Goal: Use online tool/utility: Utilize a website feature to perform a specific function

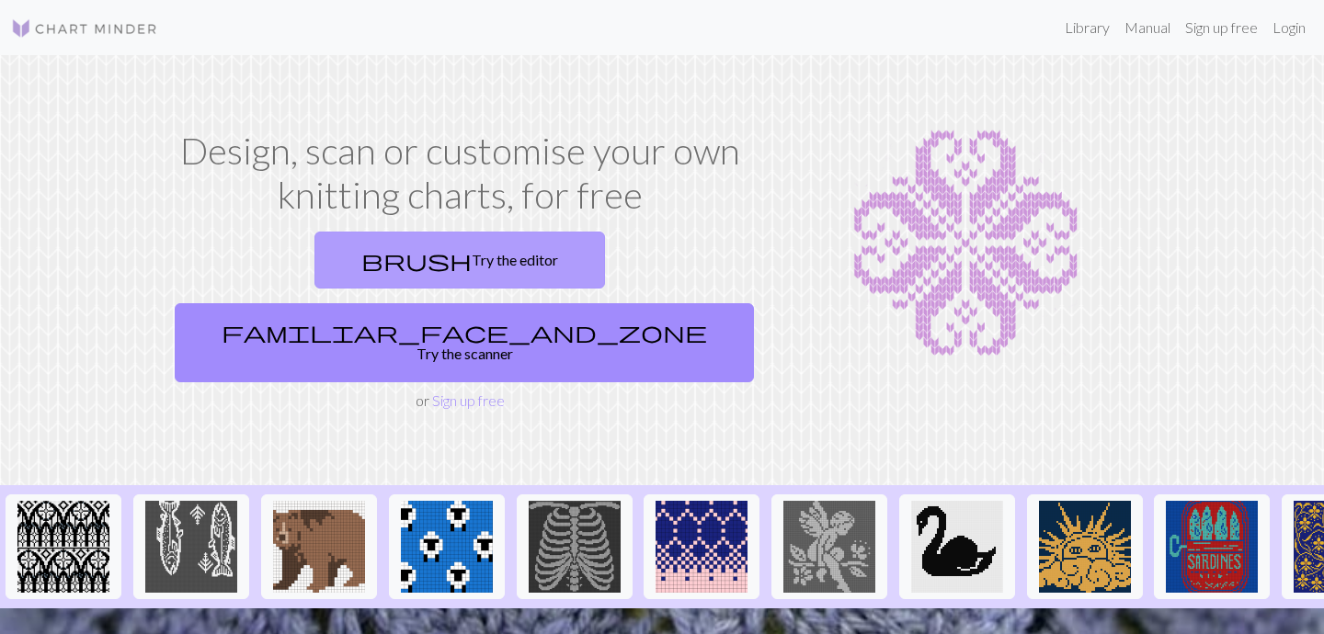
click at [322, 269] on link "brush Try the editor" at bounding box center [459, 260] width 291 height 57
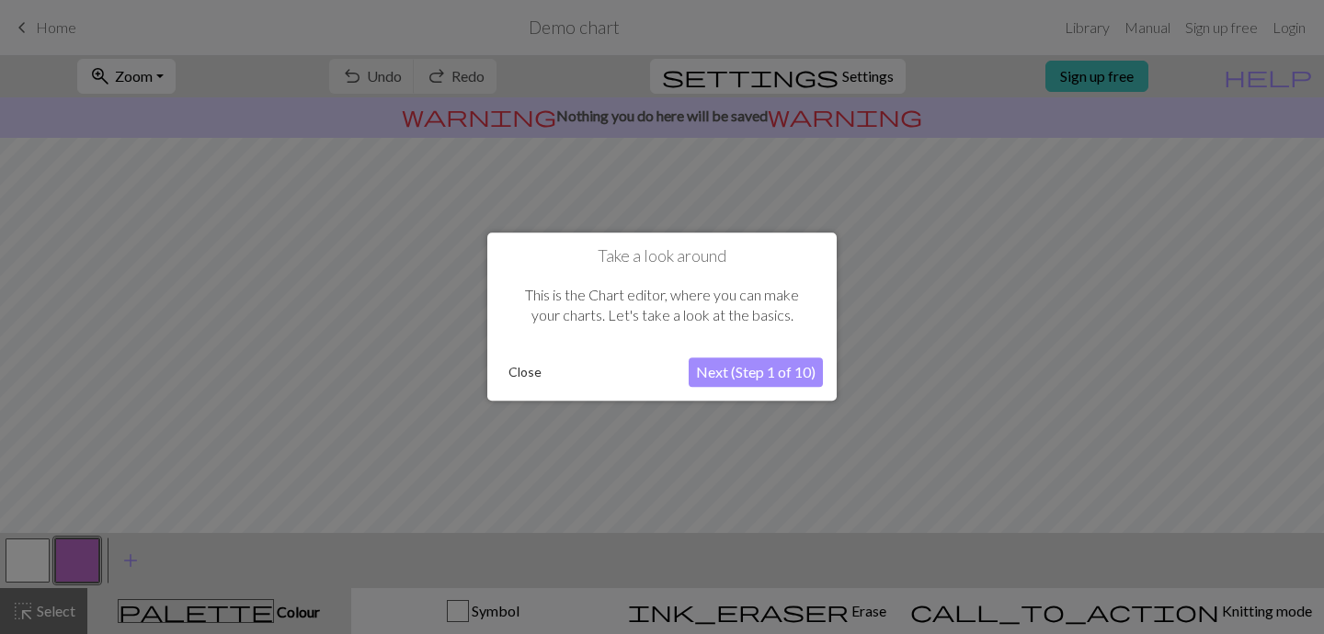
click at [745, 375] on button "Next (Step 1 of 10)" at bounding box center [756, 373] width 134 height 29
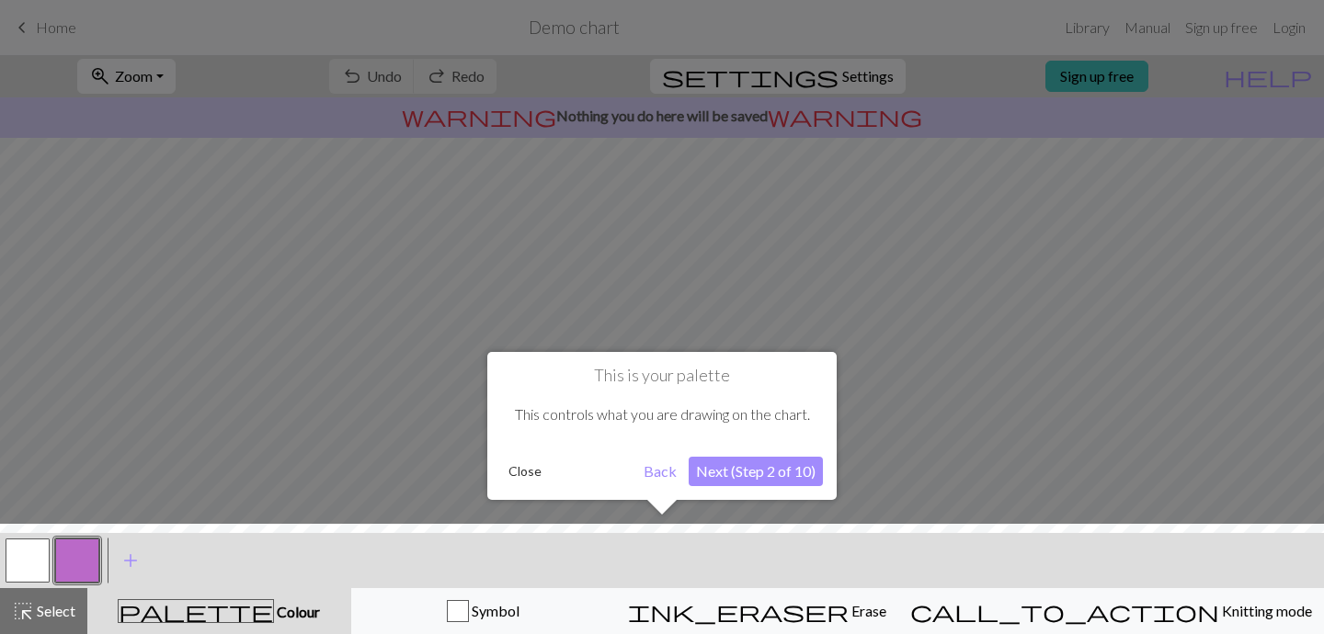
click at [740, 474] on button "Next (Step 2 of 10)" at bounding box center [756, 471] width 134 height 29
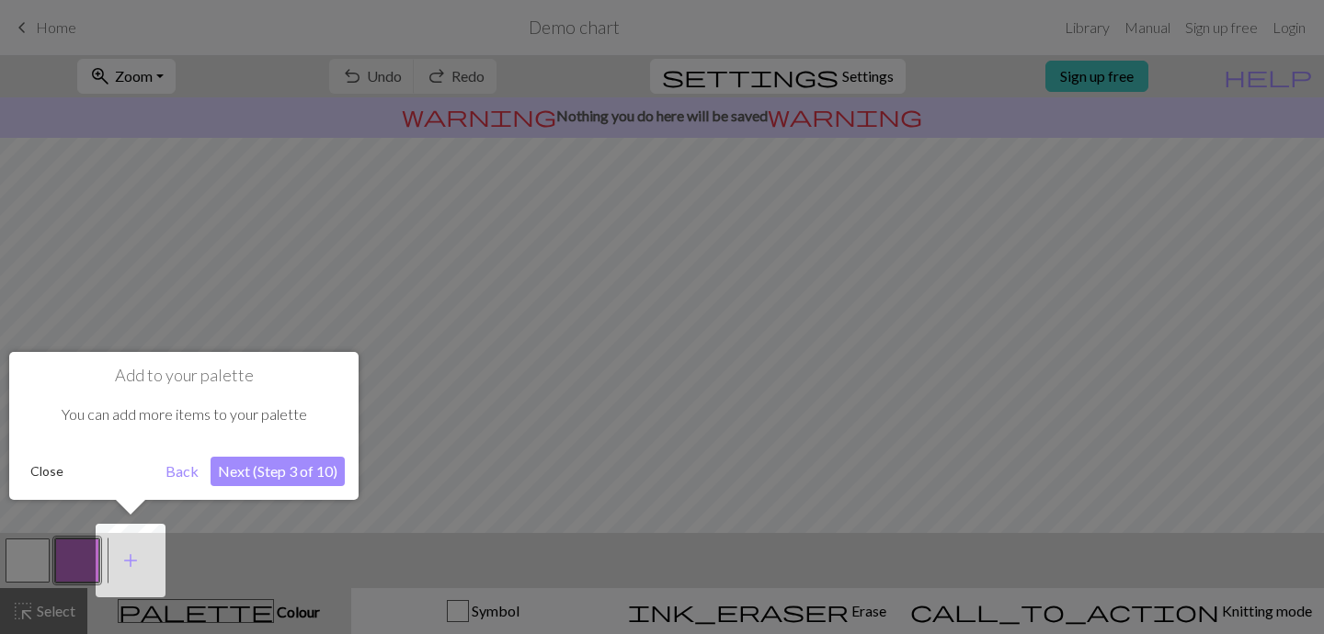
click at [258, 484] on button "Next (Step 3 of 10)" at bounding box center [278, 471] width 134 height 29
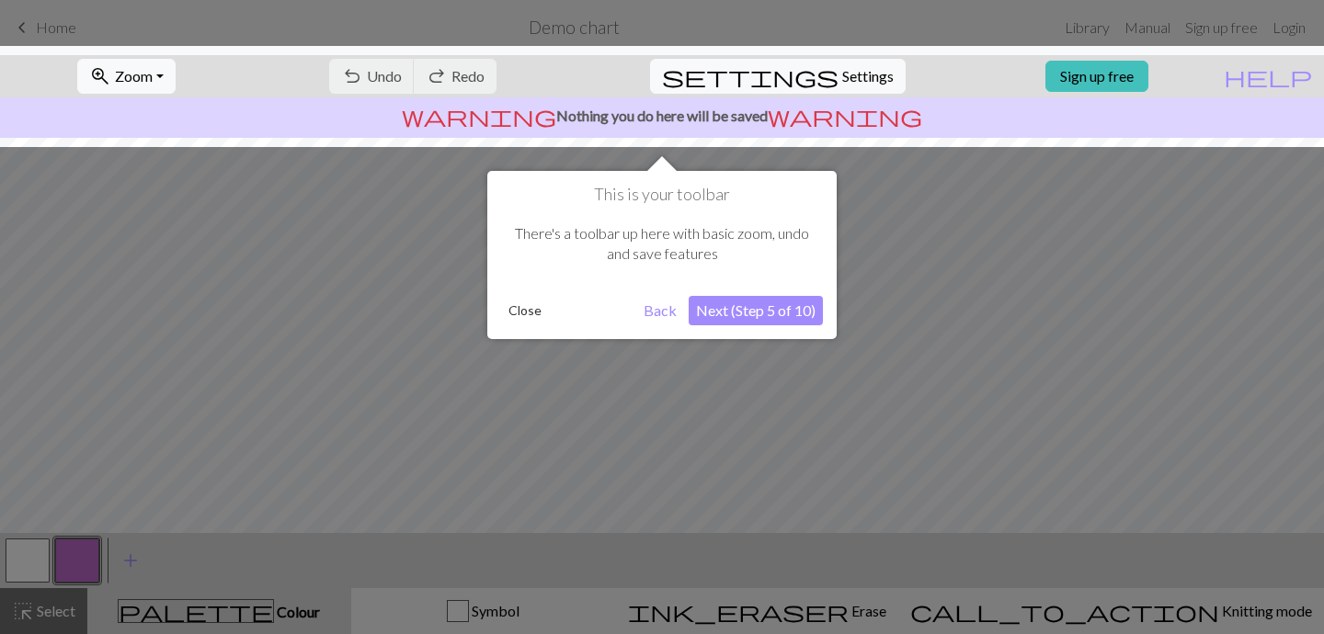
click at [751, 317] on button "Next (Step 5 of 10)" at bounding box center [756, 310] width 134 height 29
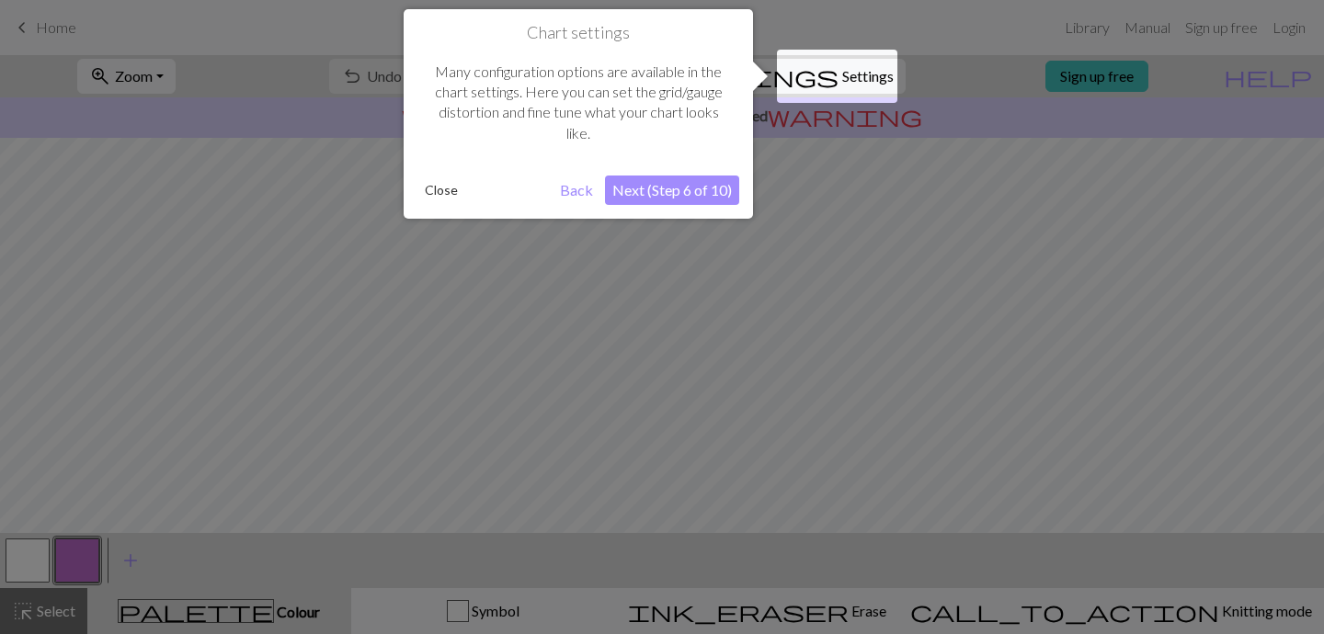
click at [685, 180] on button "Next (Step 6 of 10)" at bounding box center [672, 190] width 134 height 29
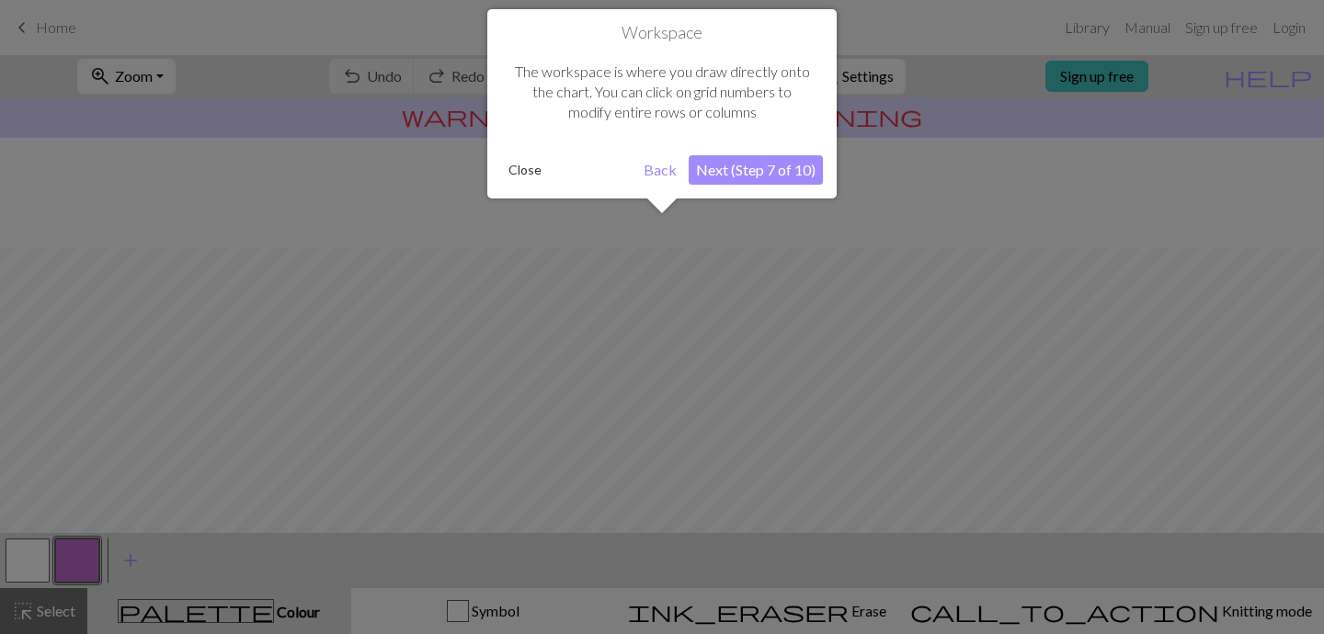
scroll to position [110, 0]
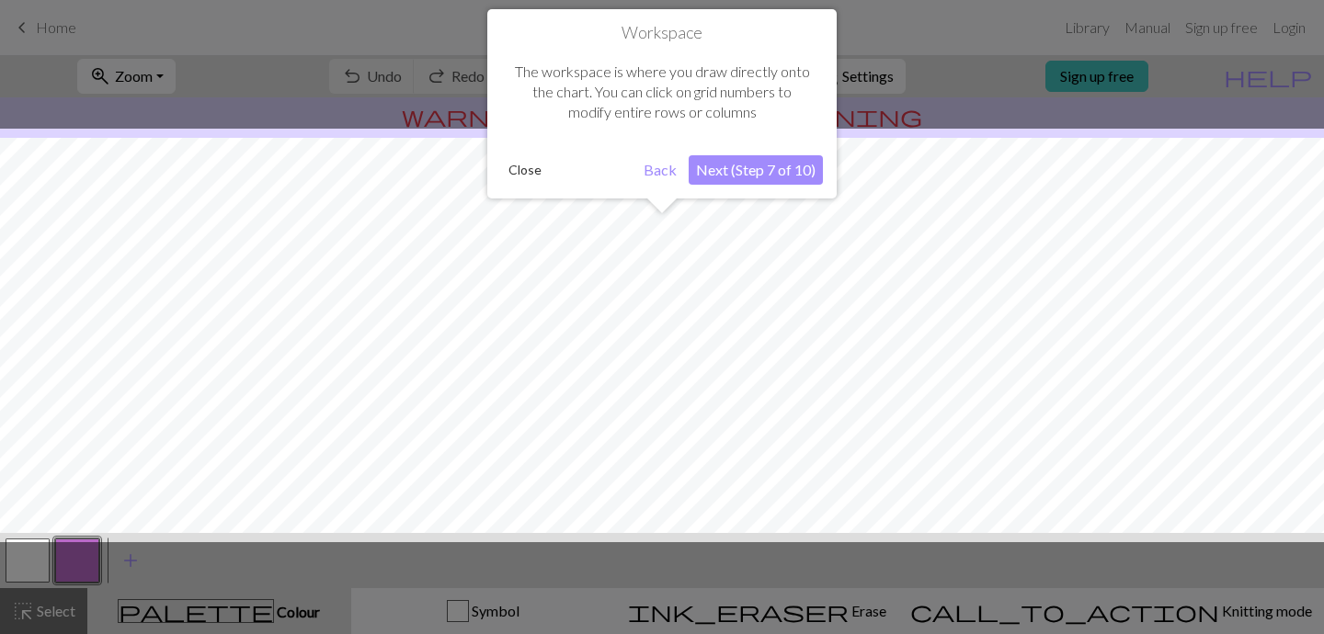
click at [757, 176] on button "Next (Step 7 of 10)" at bounding box center [756, 169] width 134 height 29
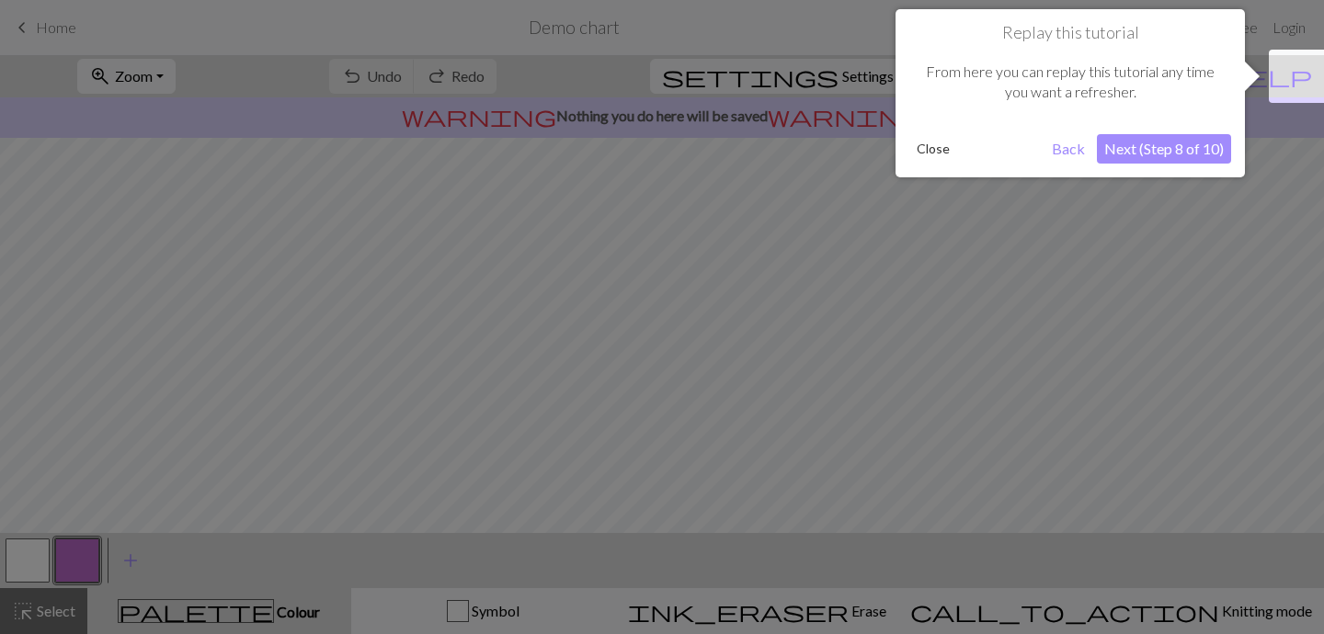
click at [1165, 146] on button "Next (Step 8 of 10)" at bounding box center [1164, 148] width 134 height 29
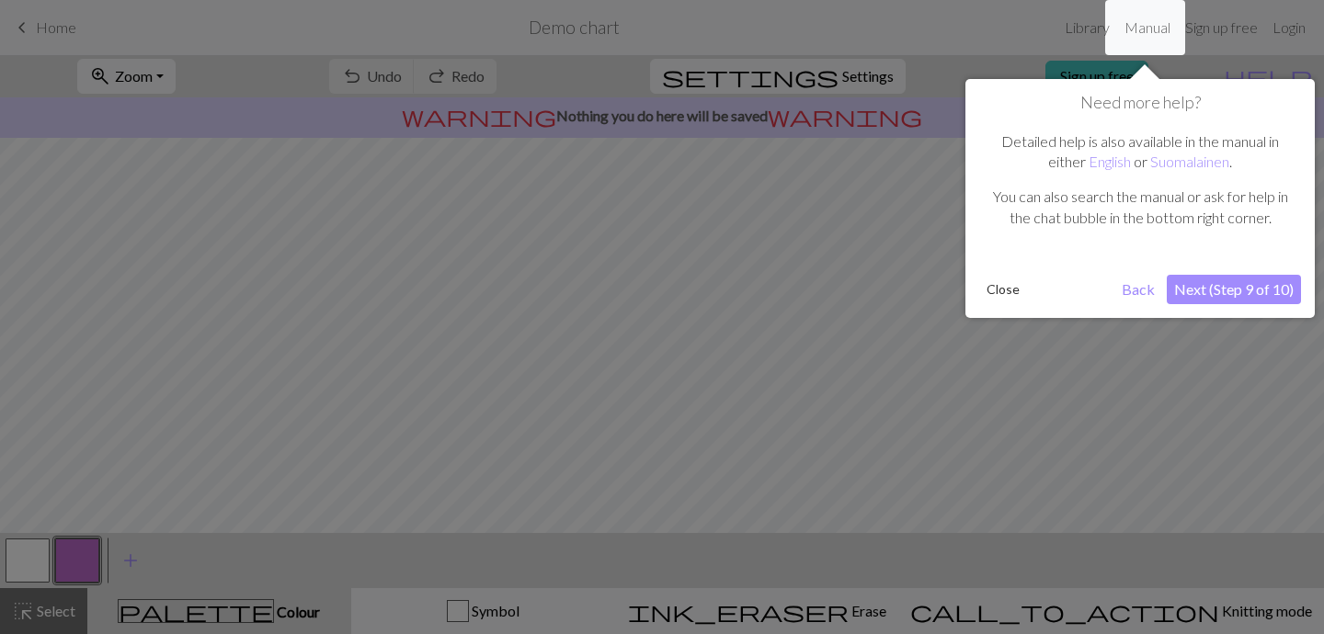
click at [1267, 291] on button "Next (Step 9 of 10)" at bounding box center [1234, 289] width 134 height 29
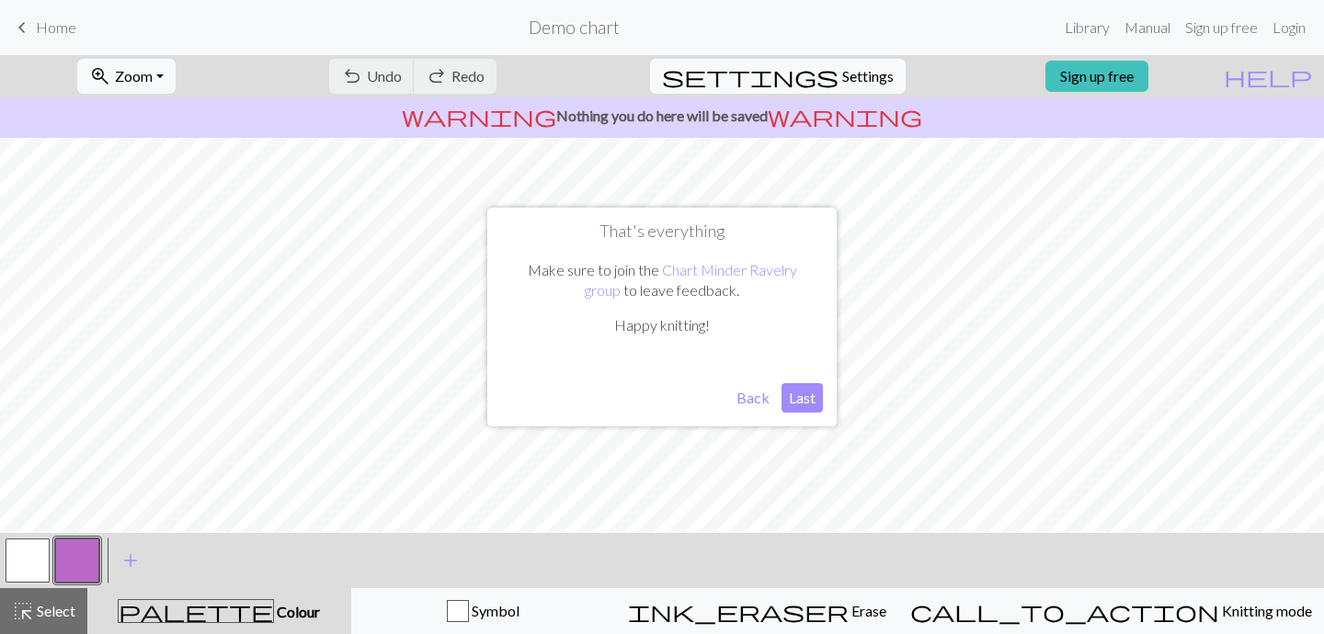
click at [800, 402] on button "Last" at bounding box center [802, 397] width 41 height 29
click at [23, 556] on button "button" at bounding box center [28, 561] width 44 height 44
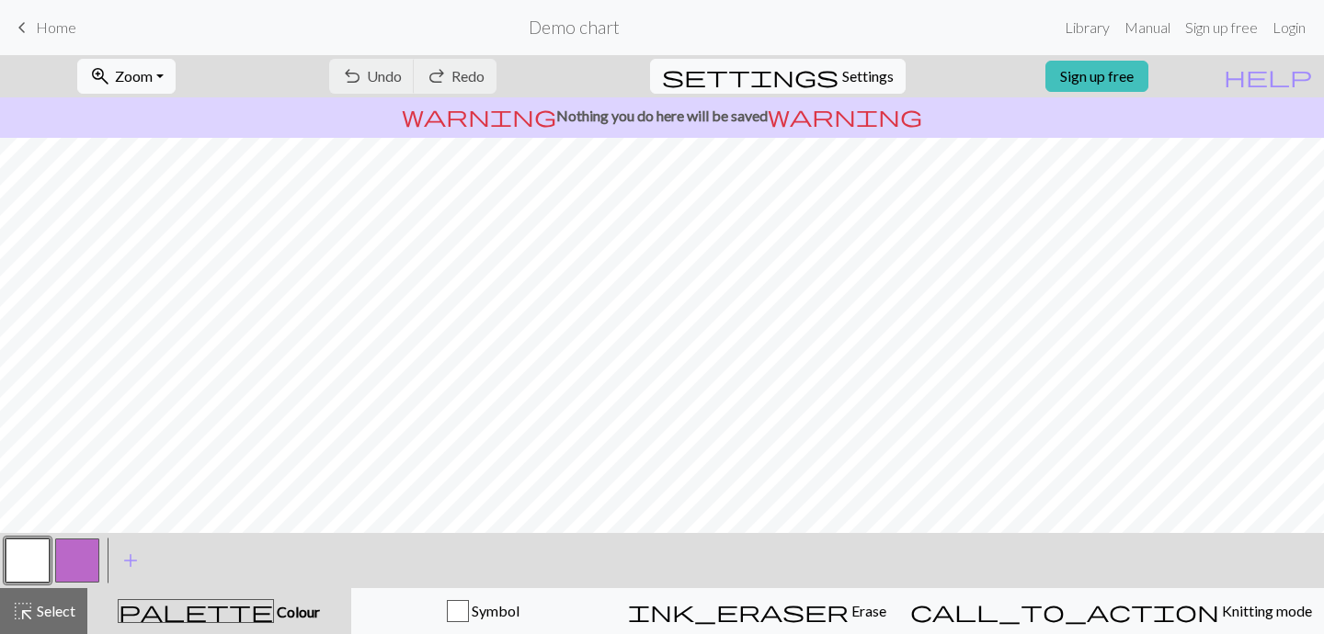
click at [74, 557] on button "button" at bounding box center [77, 561] width 44 height 44
click at [842, 79] on span "Settings" at bounding box center [867, 76] width 51 height 22
select select "aran"
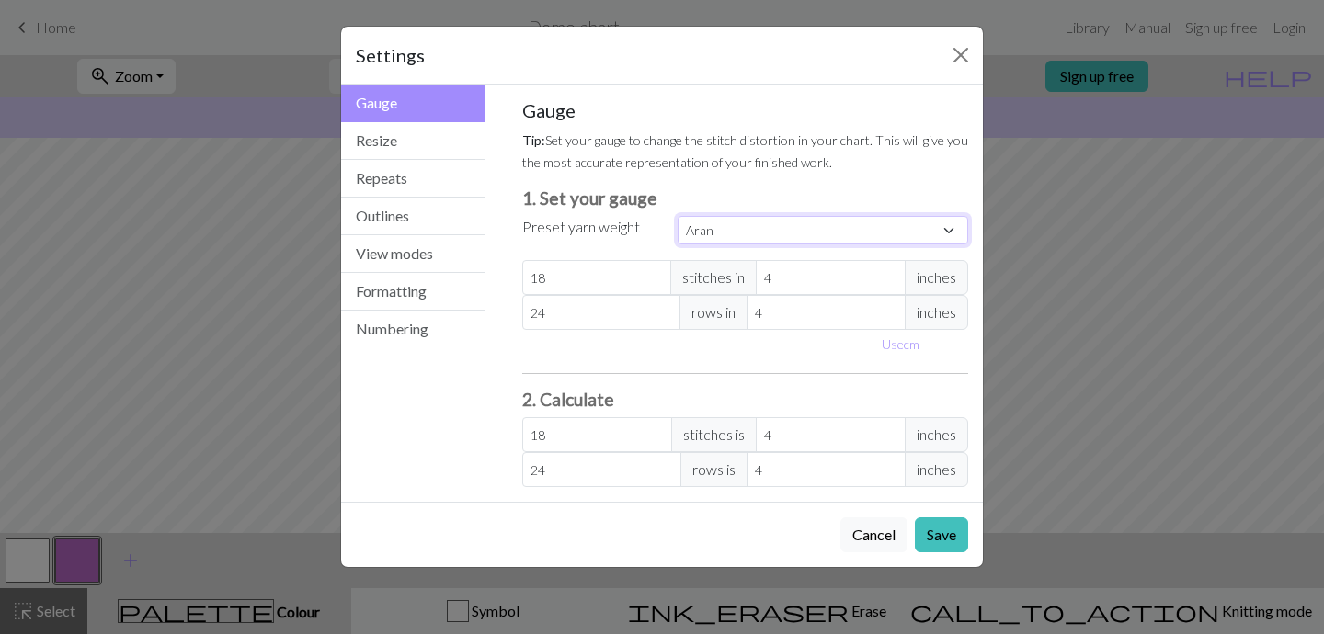
click at [750, 236] on select "Custom Square Lace Light Fingering Fingering Sport Double knit Worsted Aran Bul…" at bounding box center [823, 230] width 291 height 29
click at [678, 216] on select "Custom Square Lace Light Fingering Fingering Sport Double knit Worsted Aran Bul…" at bounding box center [823, 230] width 291 height 29
click at [372, 148] on button "Resize" at bounding box center [412, 141] width 143 height 38
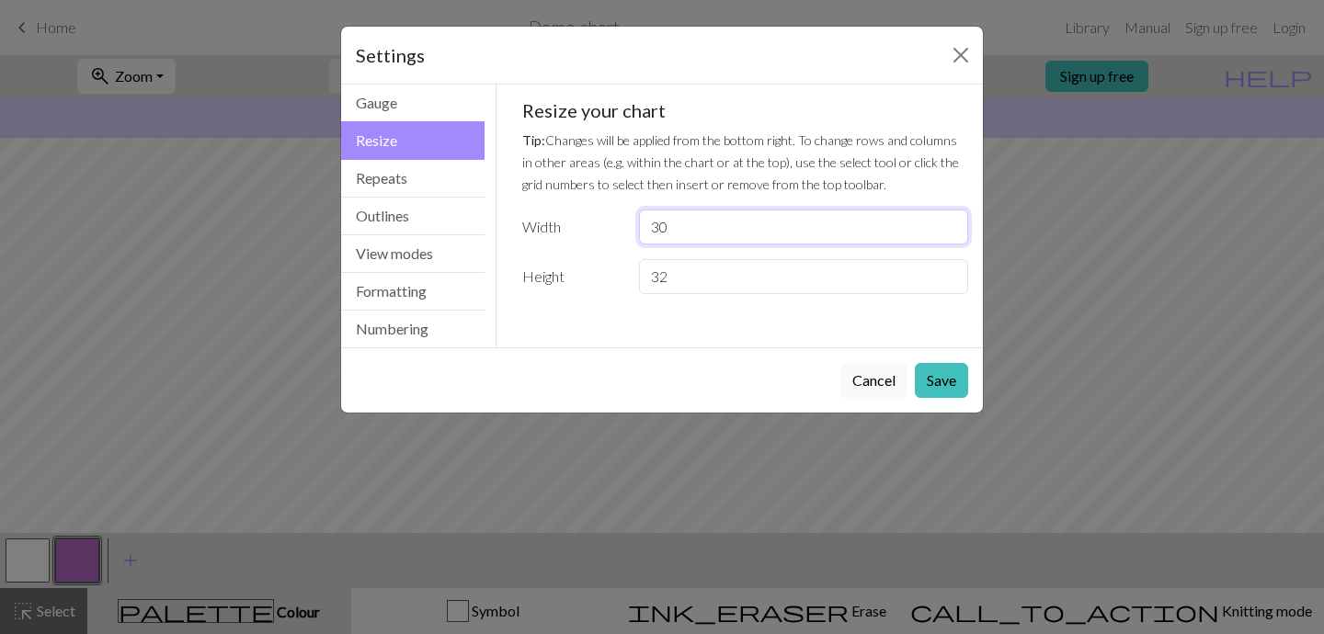
click at [661, 233] on input "30" at bounding box center [803, 227] width 329 height 35
type input "5"
click at [660, 280] on input "32" at bounding box center [803, 276] width 329 height 35
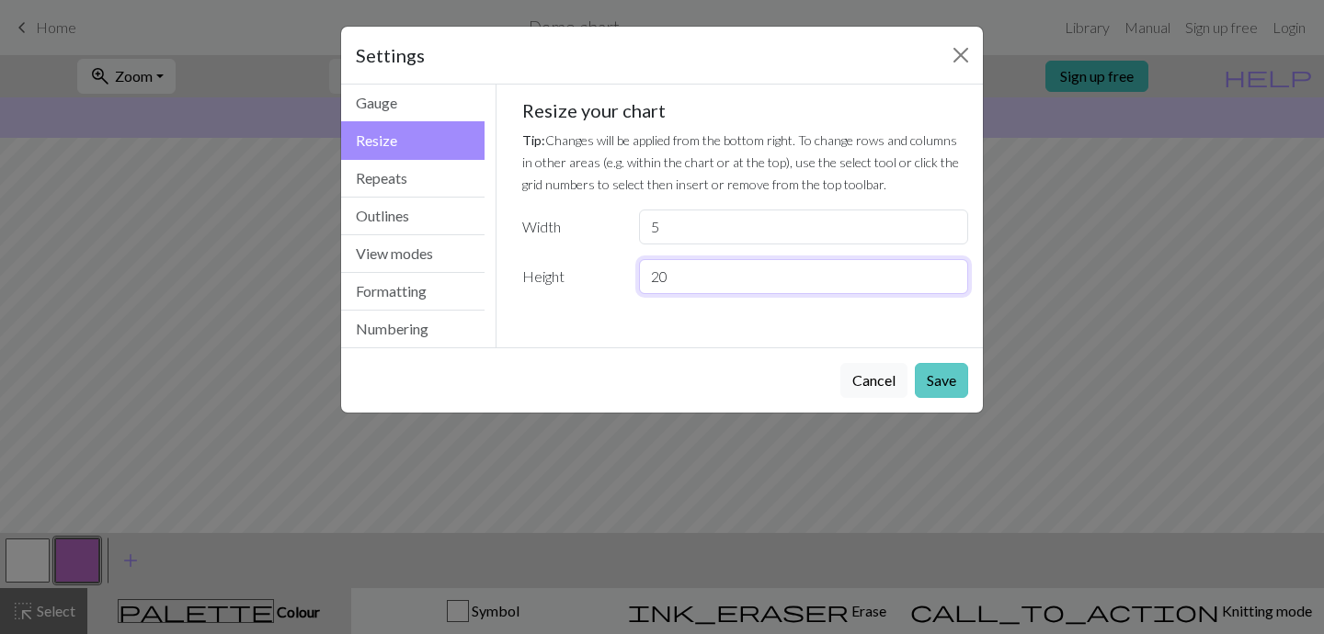
type input "20"
click at [946, 379] on button "Save" at bounding box center [941, 380] width 53 height 35
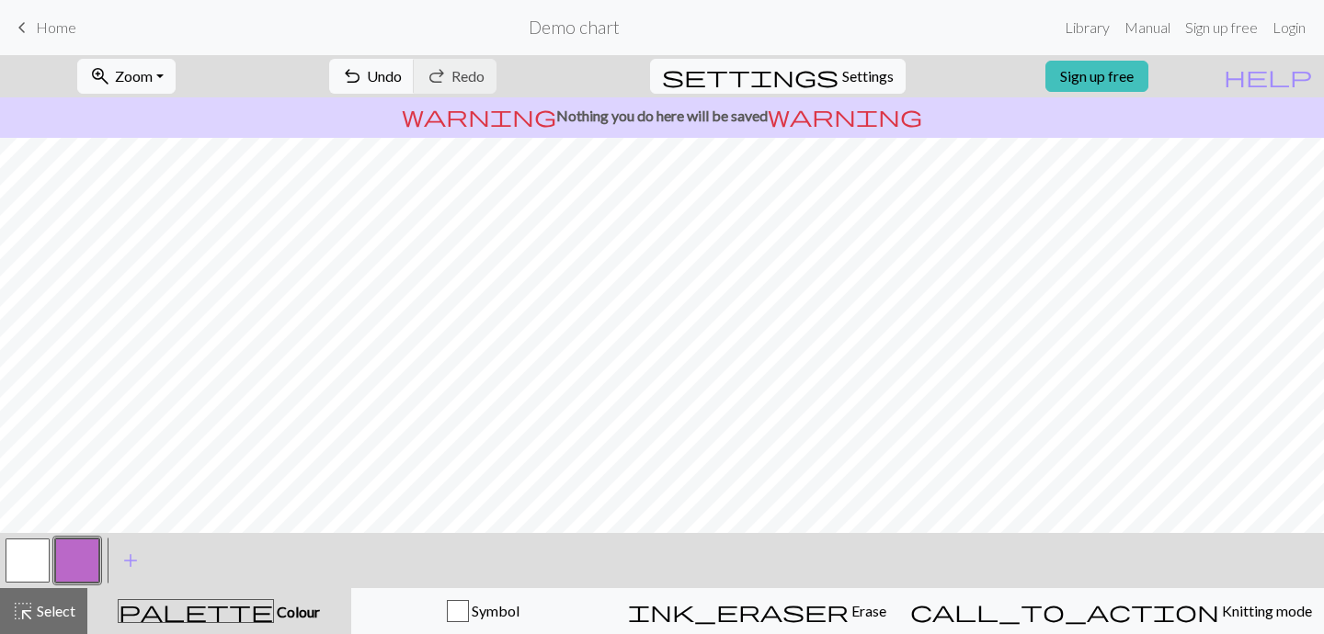
scroll to position [55, 0]
click at [35, 566] on button "button" at bounding box center [28, 561] width 44 height 44
click at [70, 575] on button "button" at bounding box center [77, 561] width 44 height 44
click at [30, 558] on button "button" at bounding box center [28, 561] width 44 height 44
click at [82, 560] on button "button" at bounding box center [77, 561] width 44 height 44
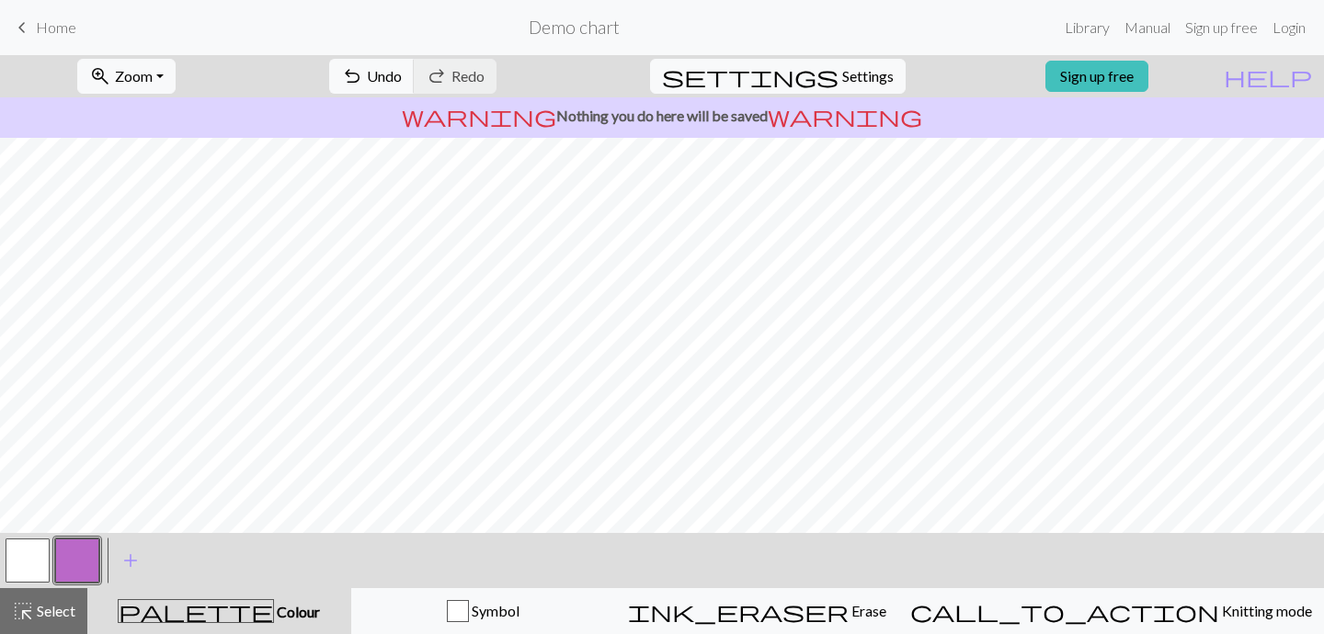
click at [25, 555] on button "button" at bounding box center [28, 561] width 44 height 44
click at [84, 544] on button "button" at bounding box center [77, 561] width 44 height 44
click at [26, 564] on button "button" at bounding box center [28, 561] width 44 height 44
click at [402, 73] on span "Undo" at bounding box center [384, 75] width 35 height 17
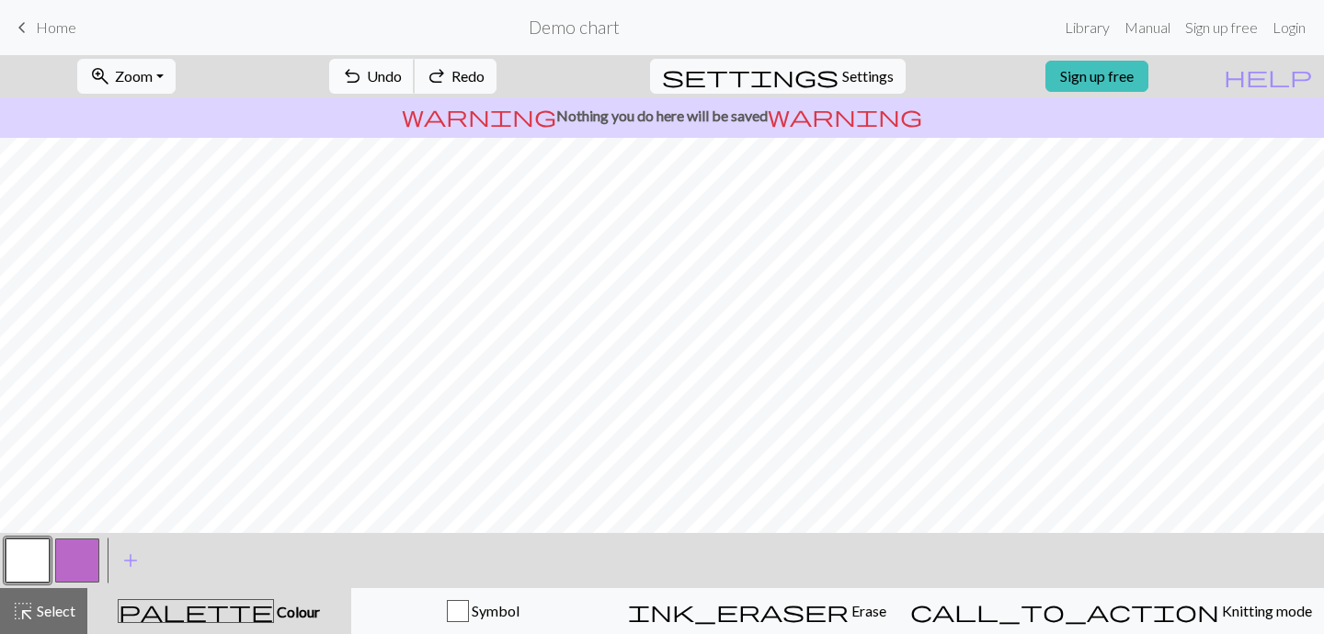
click at [402, 73] on span "Undo" at bounding box center [384, 75] width 35 height 17
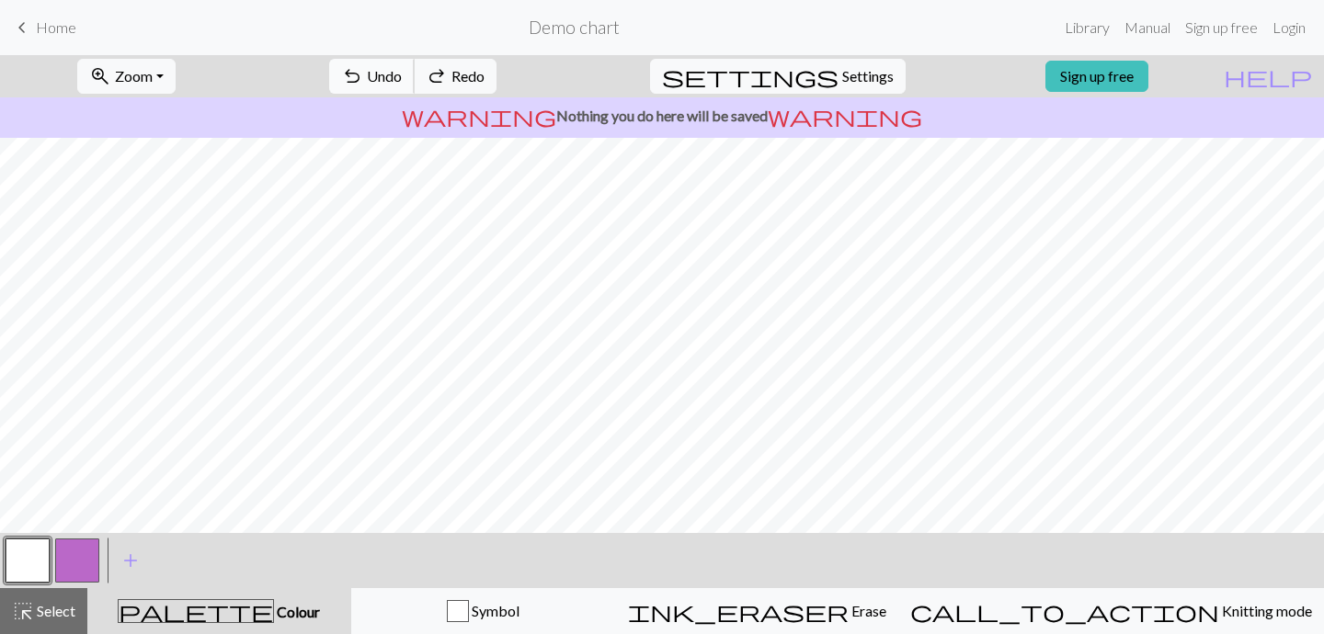
click at [402, 73] on span "Undo" at bounding box center [384, 75] width 35 height 17
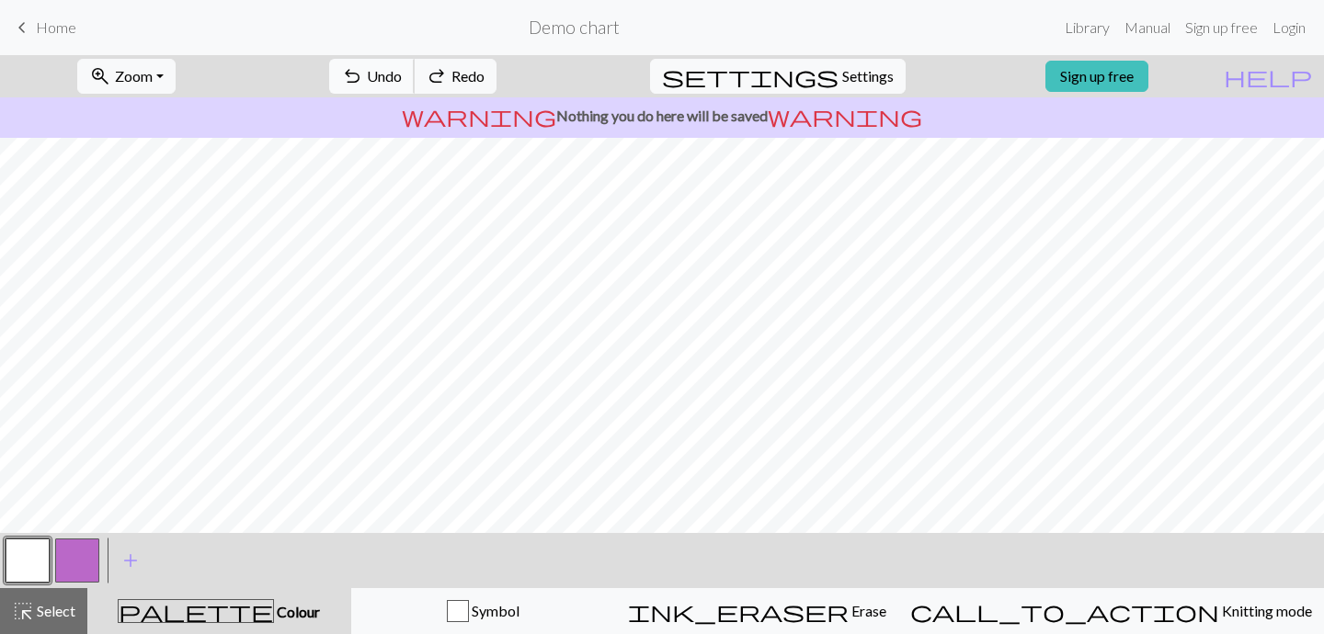
click at [402, 73] on span "Undo" at bounding box center [384, 75] width 35 height 17
click at [75, 558] on button "button" at bounding box center [77, 561] width 44 height 44
click at [402, 76] on span "Undo" at bounding box center [384, 75] width 35 height 17
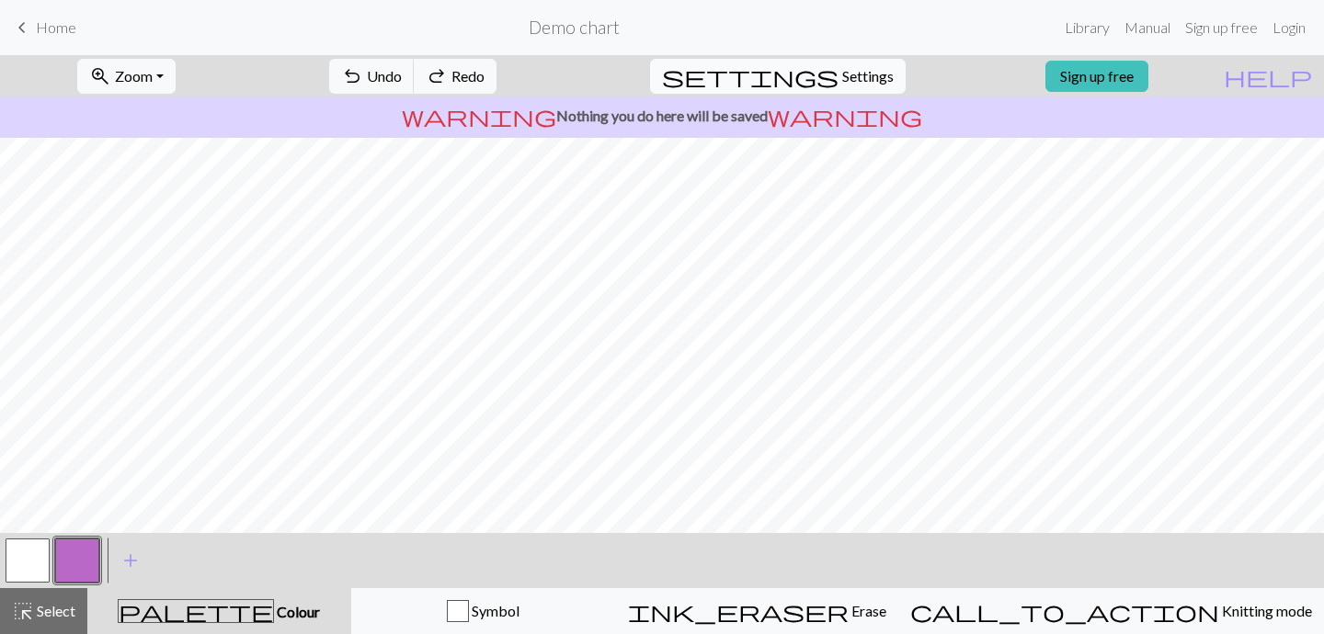
click at [846, 74] on span "Settings" at bounding box center [867, 76] width 51 height 22
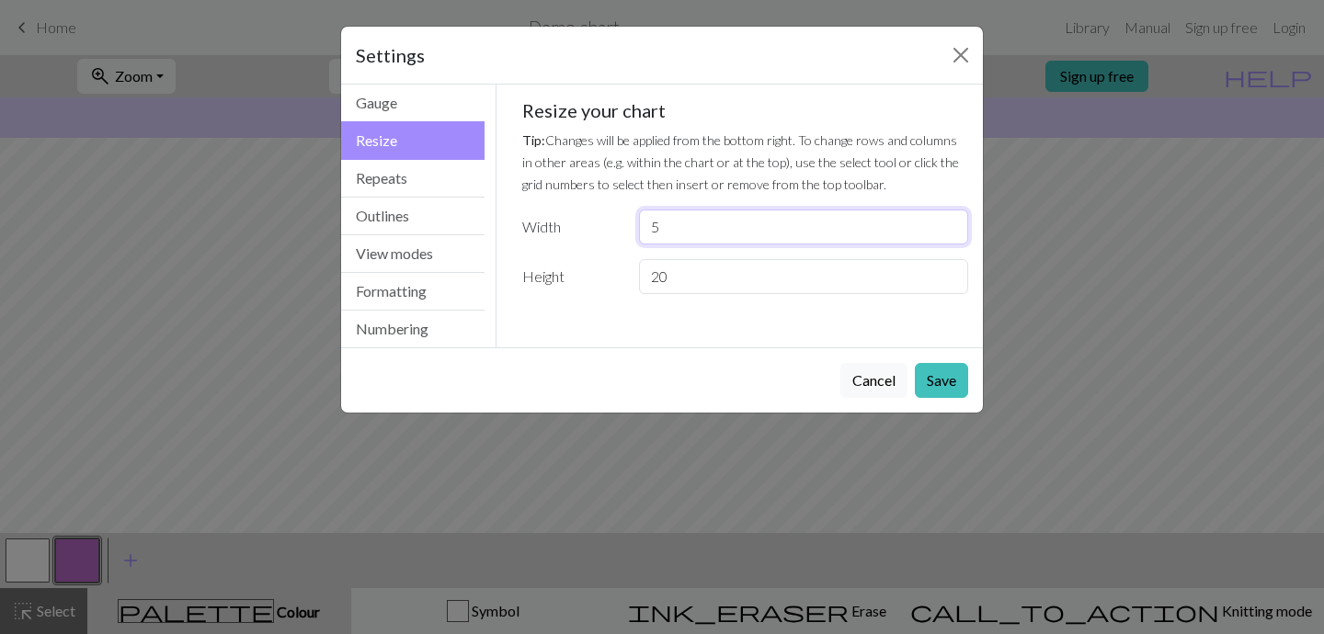
click at [686, 225] on input "5" at bounding box center [803, 227] width 329 height 35
type input "8"
click at [952, 369] on button "Save" at bounding box center [941, 380] width 53 height 35
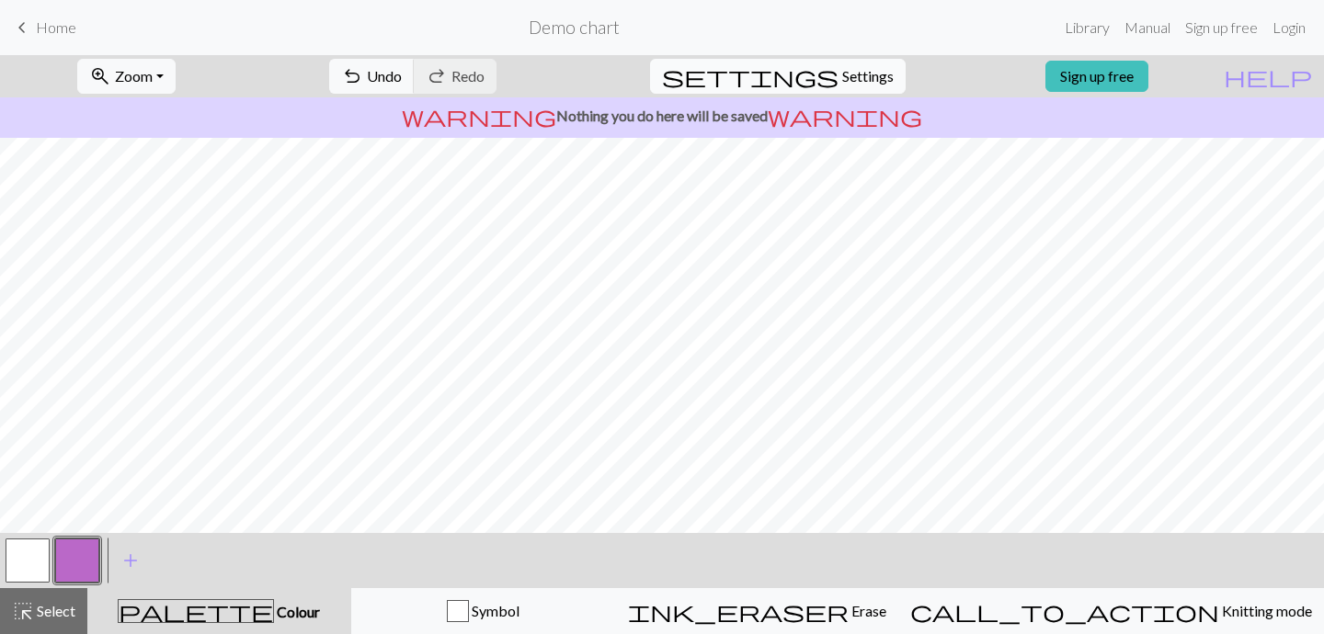
click at [842, 65] on span "Settings" at bounding box center [867, 76] width 51 height 22
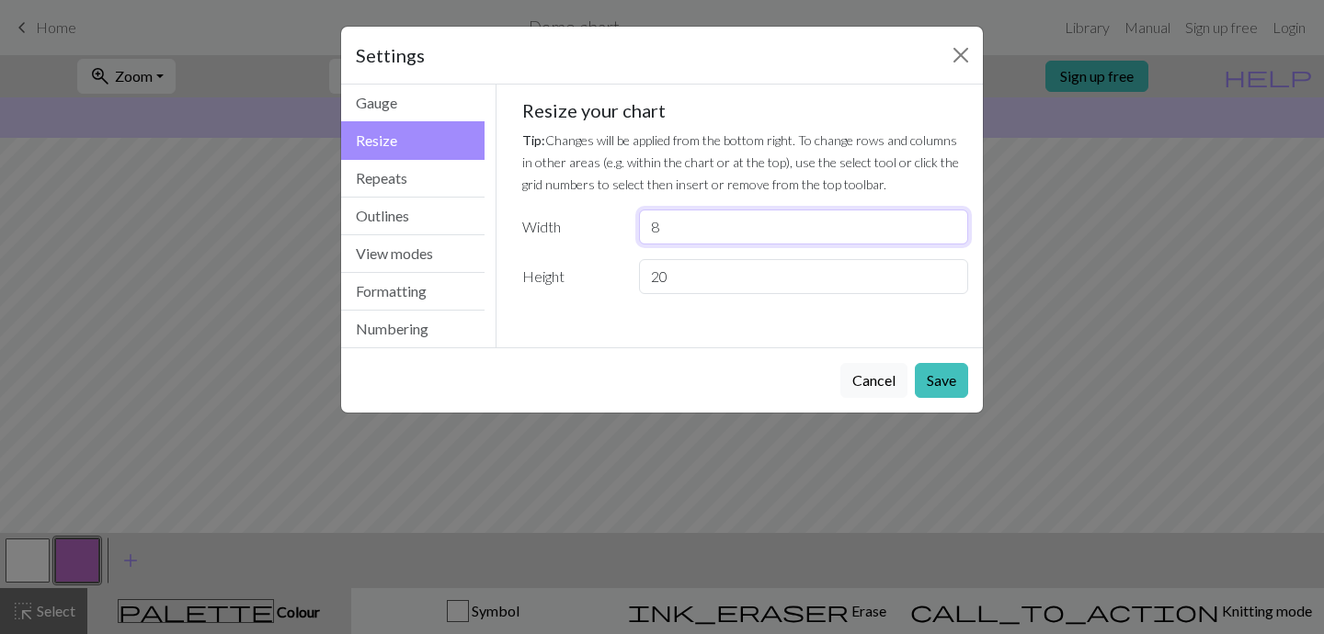
click at [663, 231] on input "8" at bounding box center [803, 227] width 329 height 35
type input "7"
click at [782, 292] on input "20" at bounding box center [803, 276] width 329 height 35
type input "22"
click at [938, 385] on button "Save" at bounding box center [941, 380] width 53 height 35
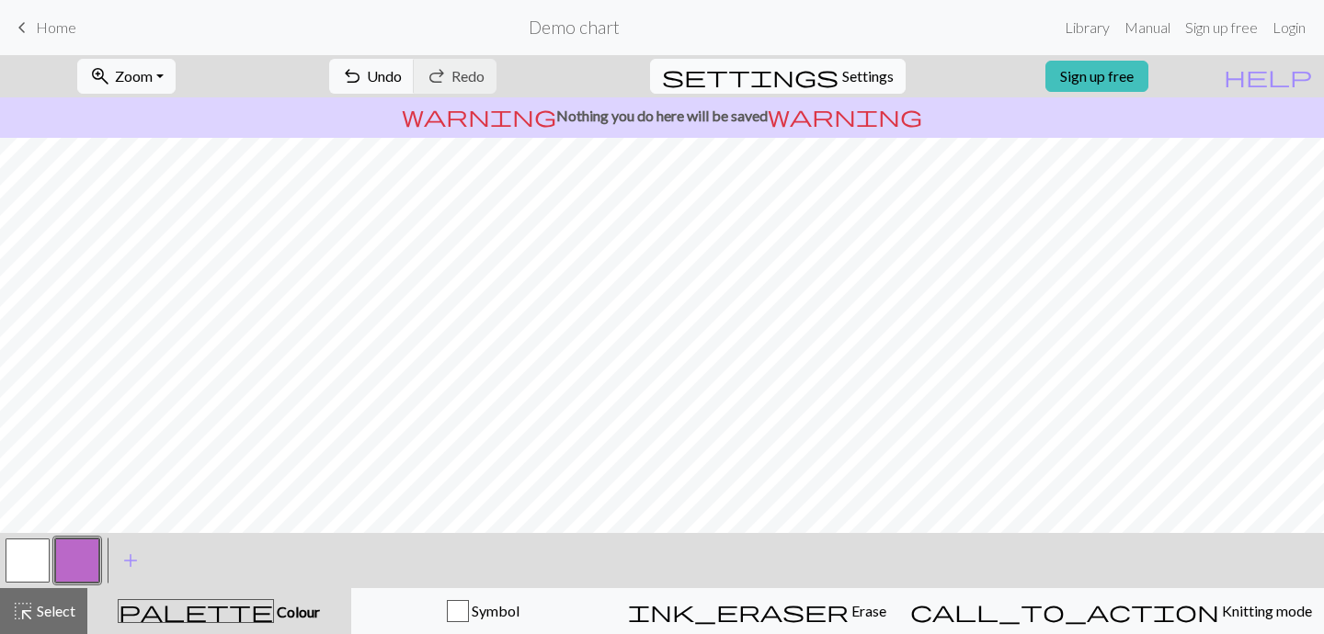
click at [855, 83] on span "Settings" at bounding box center [867, 76] width 51 height 22
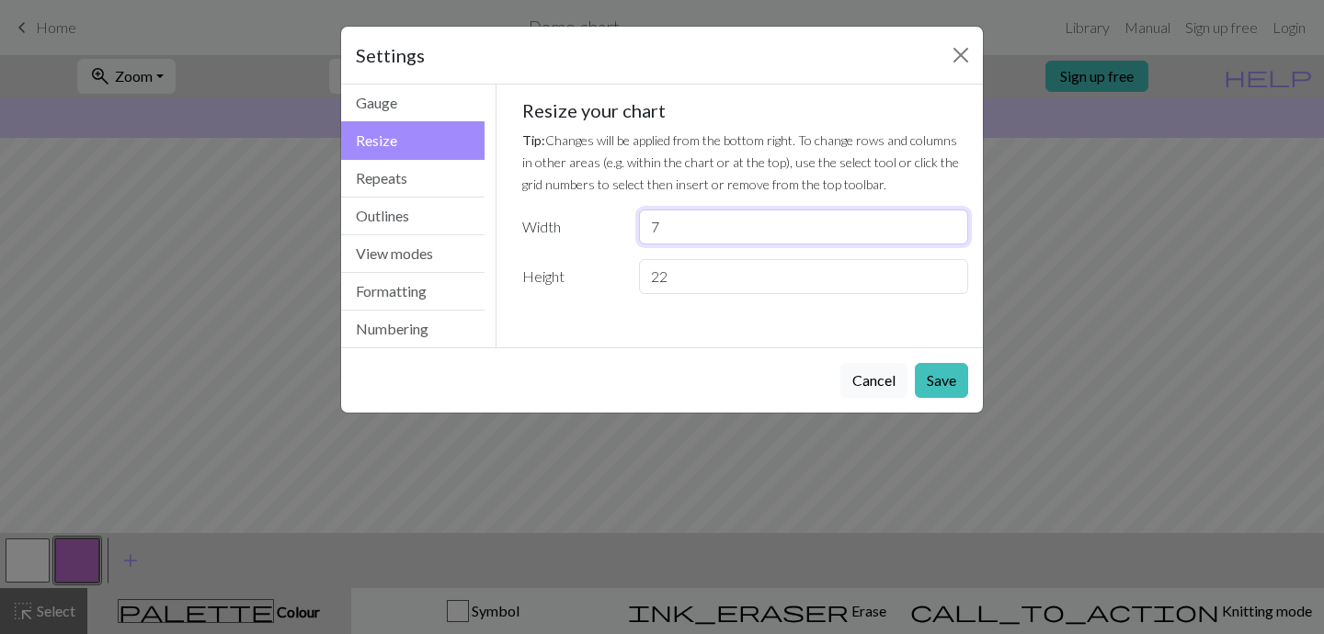
click at [689, 223] on input "7" at bounding box center [803, 227] width 329 height 35
type input "6"
click at [956, 385] on button "Save" at bounding box center [941, 380] width 53 height 35
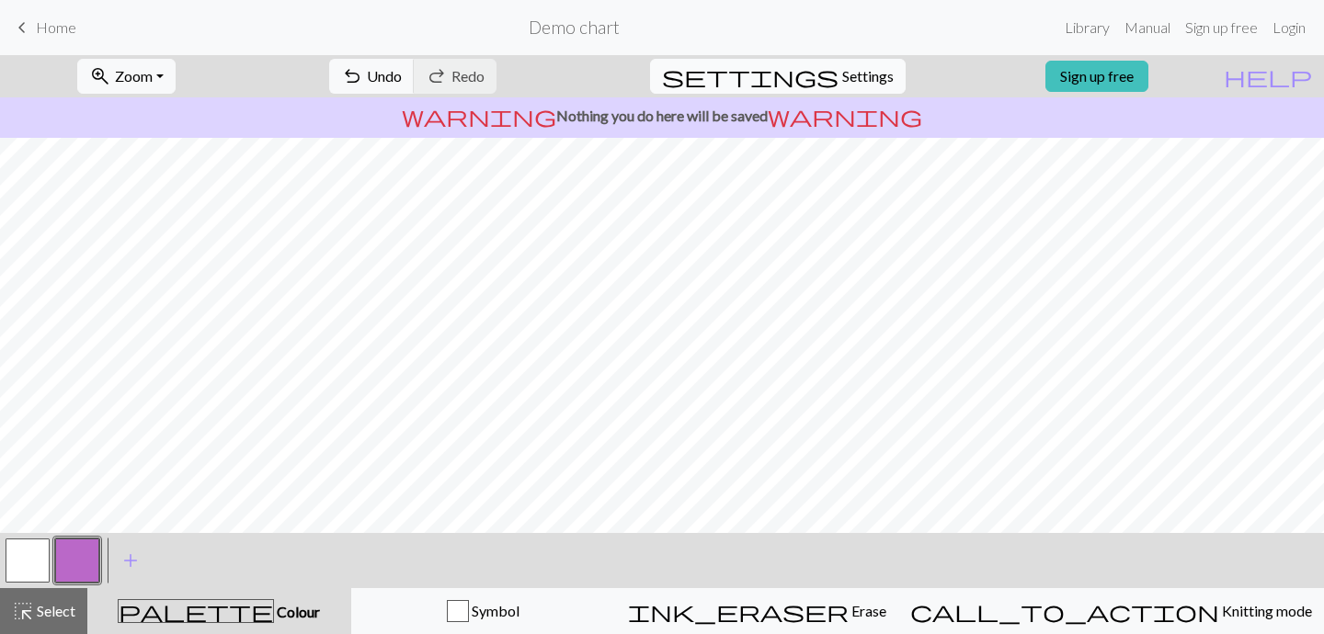
click at [845, 74] on span "Settings" at bounding box center [867, 76] width 51 height 22
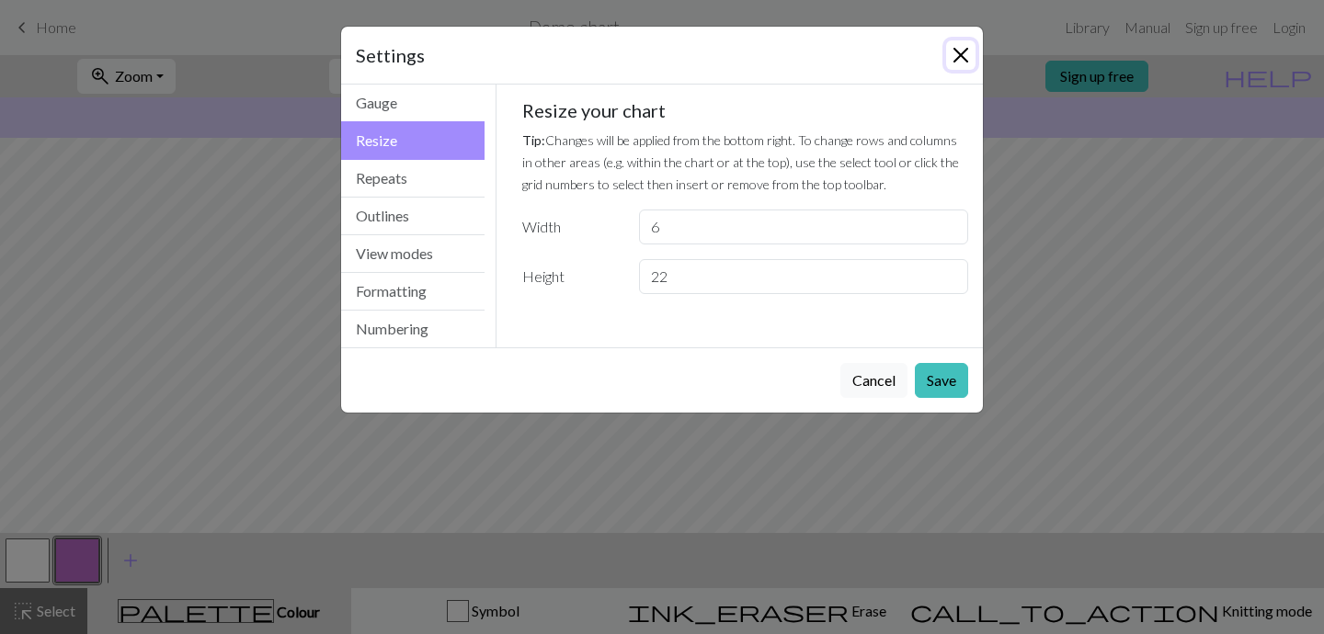
click at [963, 58] on button "Close" at bounding box center [960, 54] width 29 height 29
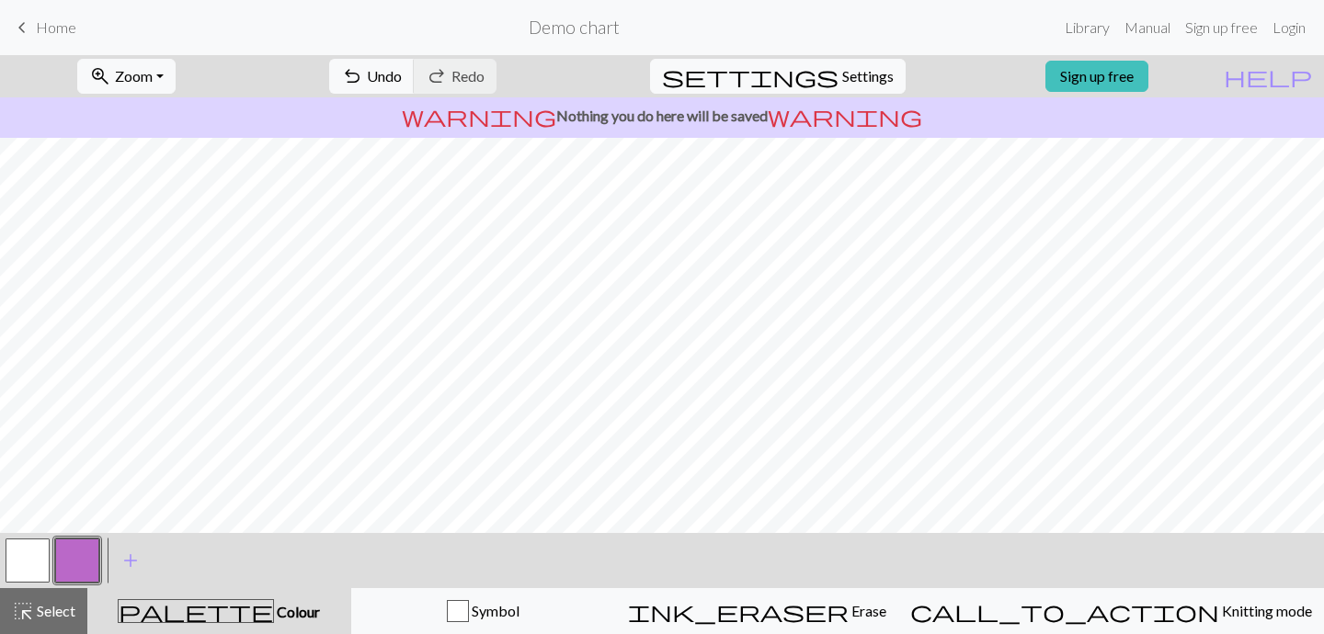
click at [3, 558] on div at bounding box center [28, 561] width 50 height 50
click at [29, 565] on button "button" at bounding box center [28, 561] width 44 height 44
click at [84, 556] on button "button" at bounding box center [77, 561] width 44 height 44
